Goal: Information Seeking & Learning: Learn about a topic

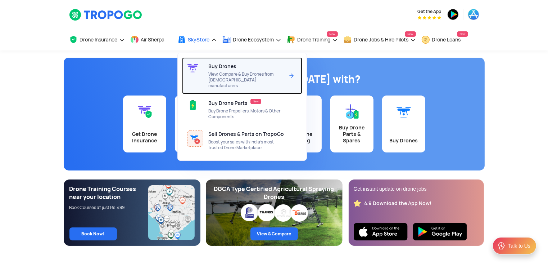
click at [230, 74] on span "View, Compare & Buy Drones from [DEMOGRAPHIC_DATA] manufacturers" at bounding box center [247, 79] width 76 height 17
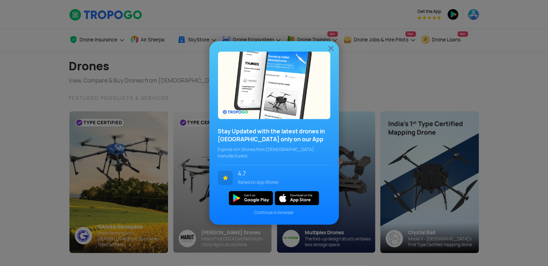
click at [331, 51] on img at bounding box center [331, 48] width 9 height 9
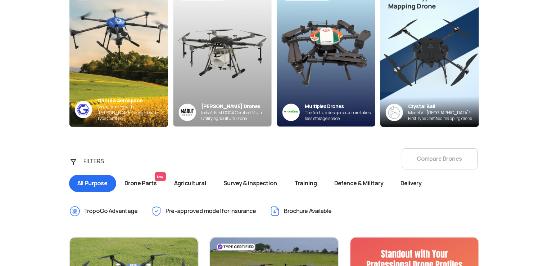
scroll to position [128, 0]
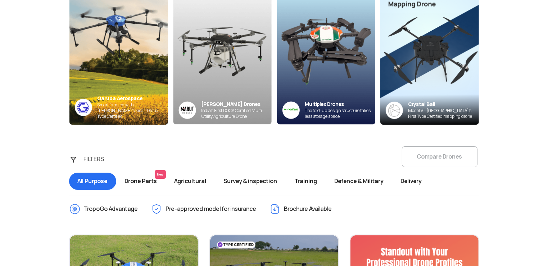
click at [357, 177] on span "Defence & Military" at bounding box center [359, 181] width 66 height 17
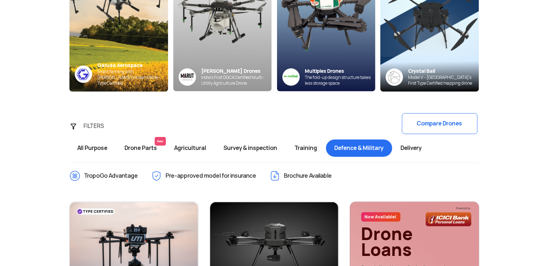
scroll to position [154, 0]
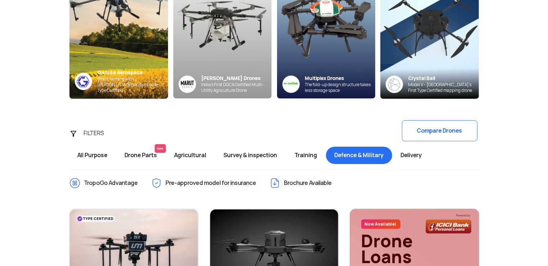
click at [416, 157] on span "Delivery" at bounding box center [412, 155] width 38 height 17
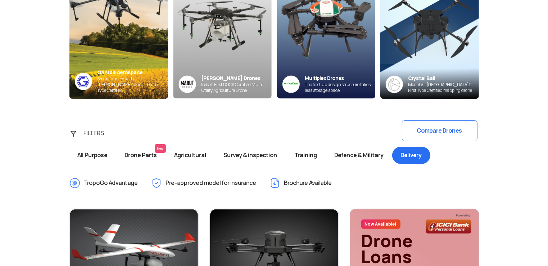
click at [418, 150] on span "Delivery" at bounding box center [412, 155] width 38 height 17
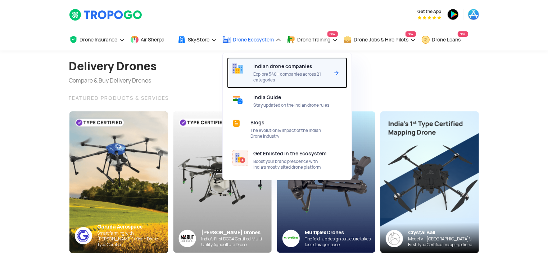
click at [284, 79] on span "Explore 540+ companies across 21 categories" at bounding box center [292, 77] width 76 height 12
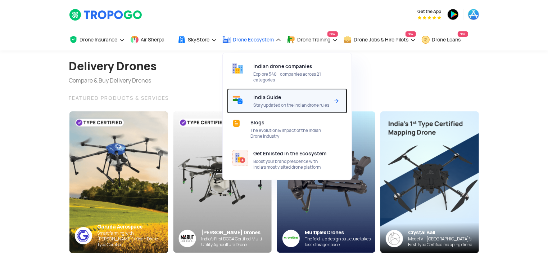
click at [273, 105] on span "Stay updated on the Indian drone rules" at bounding box center [292, 105] width 76 height 6
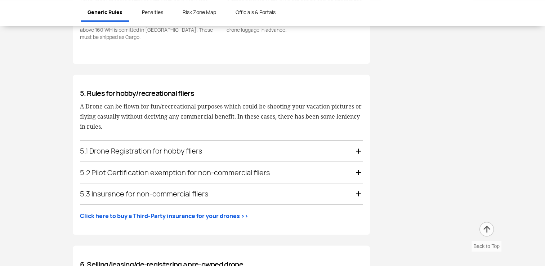
scroll to position [1239, 0]
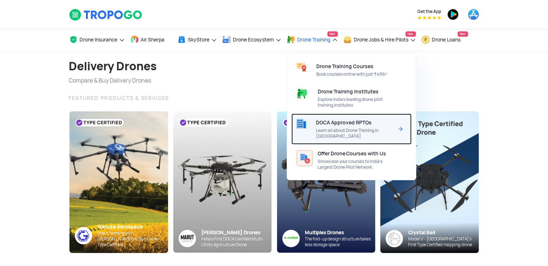
click at [343, 125] on span "DGCA Approved RPTOs" at bounding box center [344, 123] width 56 height 6
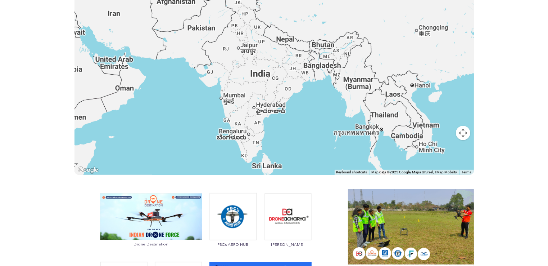
scroll to position [101, 0]
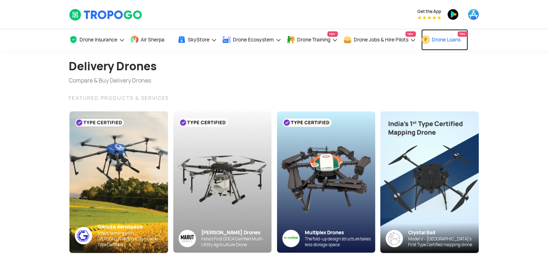
click at [451, 40] on span "Drone Loans" at bounding box center [447, 40] width 29 height 6
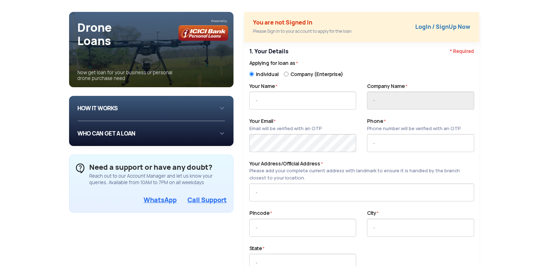
scroll to position [43, 0]
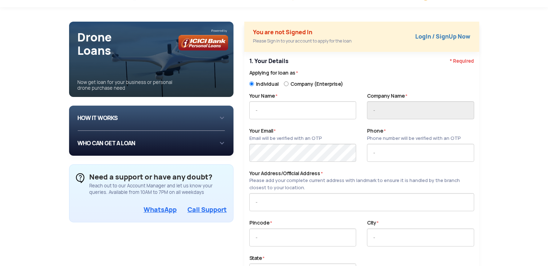
click at [219, 117] on div "HOW IT WORKS 1 Login/Create you account with your email or phone number 2 Fill …" at bounding box center [152, 117] width 148 height 13
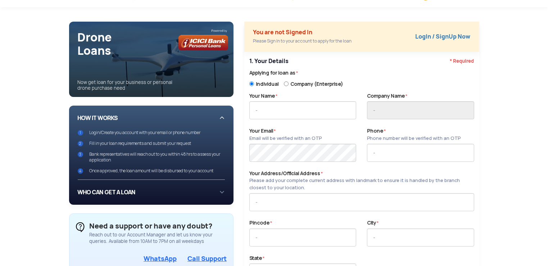
click at [219, 117] on div "HOW IT WORKS 1 Login/Create you account with your email or phone number 2 Fill …" at bounding box center [152, 142] width 148 height 62
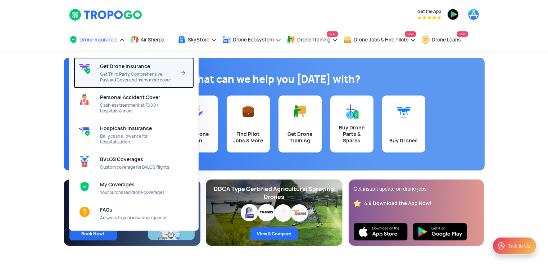
click at [120, 73] on span "Get Third Party, Comprehensive, Payload Cover and many more cover" at bounding box center [138, 77] width 76 height 12
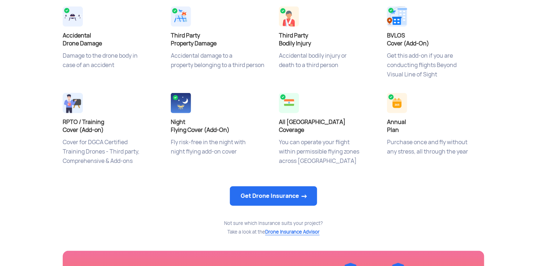
scroll to position [308, 0]
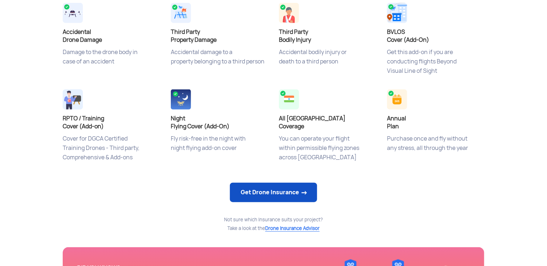
click at [283, 196] on link "Get Drone Insurance" at bounding box center [273, 192] width 87 height 19
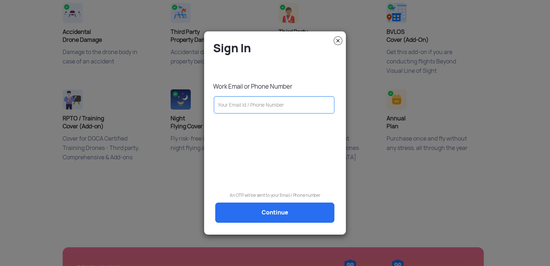
click at [339, 42] on img at bounding box center [338, 40] width 9 height 9
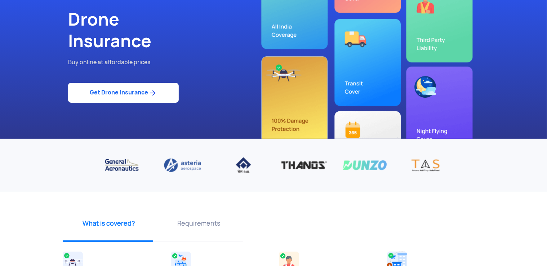
scroll to position [0, 0]
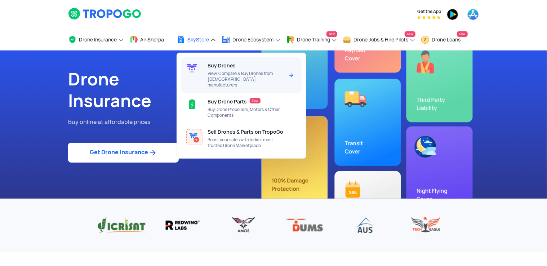
click at [216, 74] on span "View, Compare & Buy Drones from [DEMOGRAPHIC_DATA] manufacturers" at bounding box center [245, 79] width 76 height 17
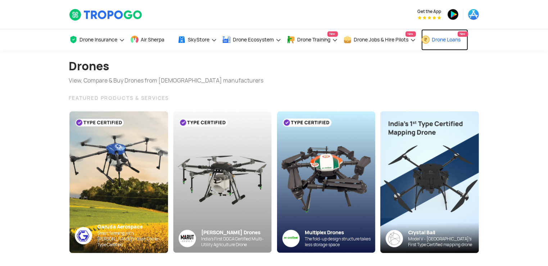
click at [461, 37] on span "Drone Loans" at bounding box center [447, 40] width 29 height 6
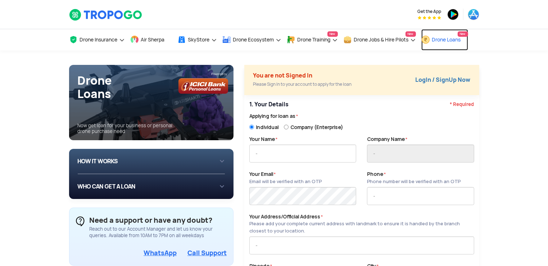
click at [444, 41] on span "Drone Loans" at bounding box center [447, 40] width 29 height 6
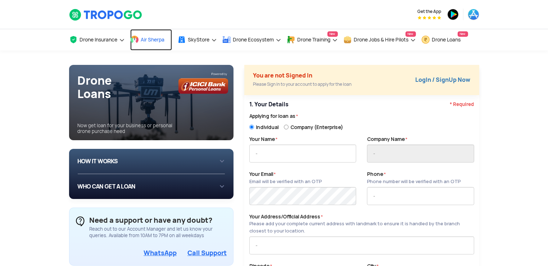
click at [148, 38] on span "Air Sherpa" at bounding box center [153, 40] width 24 height 6
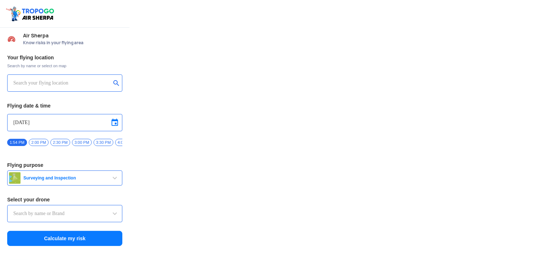
type input "Asteria A200"
